Goal: Transaction & Acquisition: Subscribe to service/newsletter

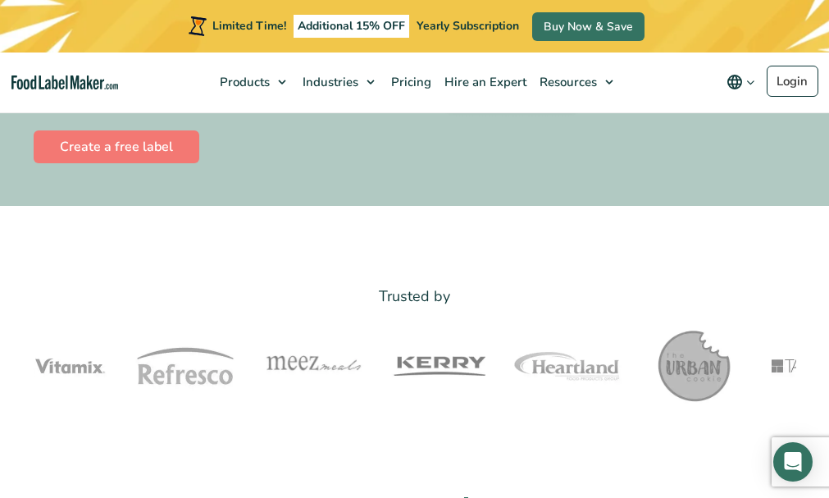
scroll to position [398, 0]
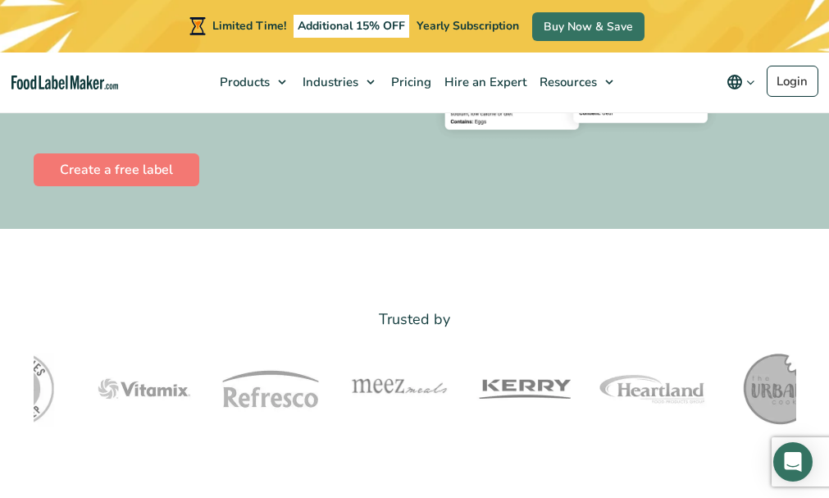
scroll to position [388, 0]
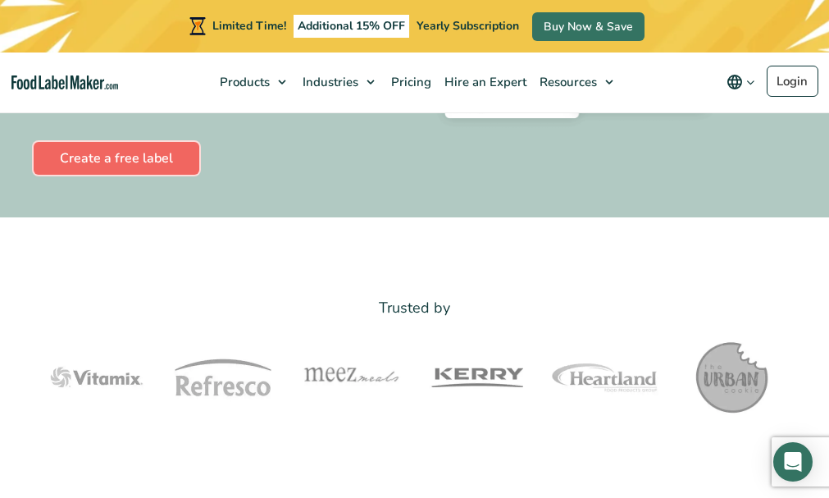
click at [169, 167] on link "Create a free label" at bounding box center [117, 158] width 166 height 33
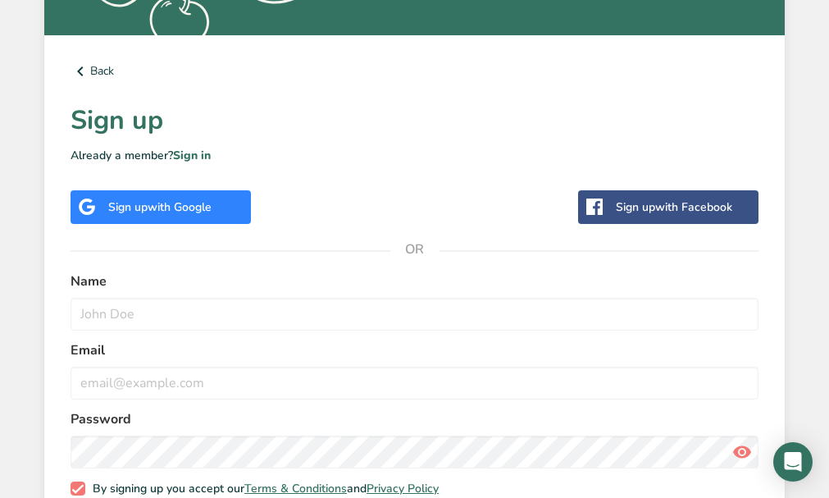
scroll to position [516, 0]
